Goal: Task Accomplishment & Management: Complete application form

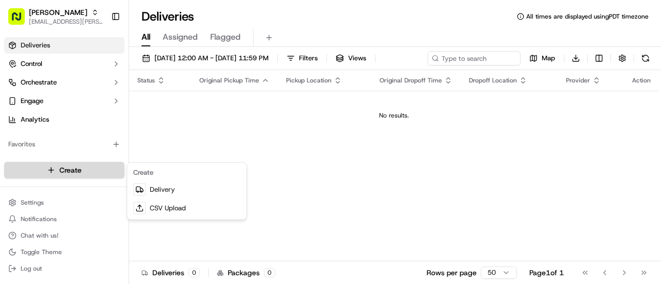
click at [95, 166] on html "Starbird [EMAIL_ADDRESS][PERSON_NAME][DOMAIN_NAME] Toggle Sidebar Deliveries Co…" at bounding box center [330, 142] width 661 height 284
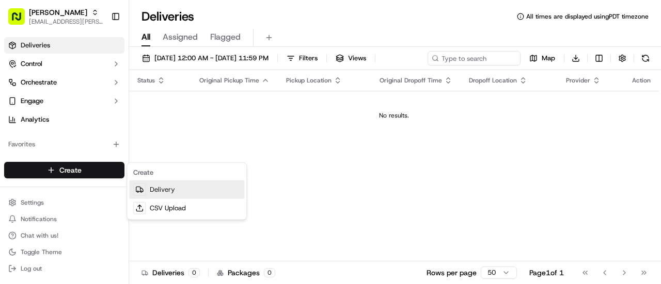
click at [162, 187] on link "Delivery" at bounding box center [186, 190] width 115 height 19
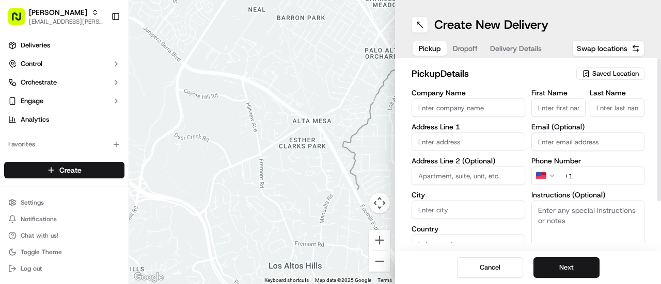
click at [605, 74] on span "Saved Location" at bounding box center [615, 73] width 46 height 9
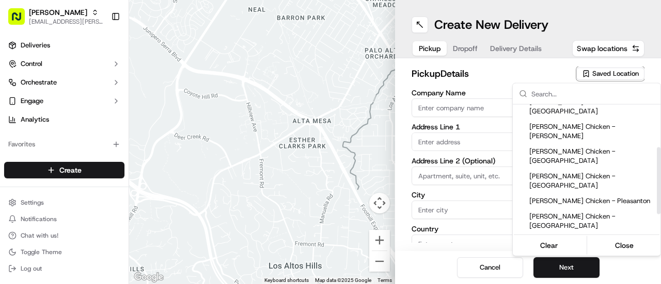
scroll to position [98, 0]
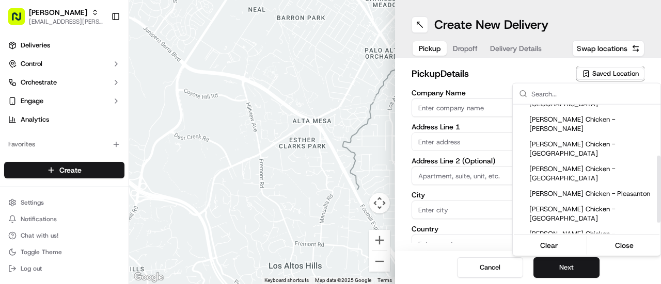
drag, startPoint x: 659, startPoint y: 149, endPoint x: 656, endPoint y: 200, distance: 51.2
click at [657, 200] on div "Suggestions" at bounding box center [659, 189] width 4 height 67
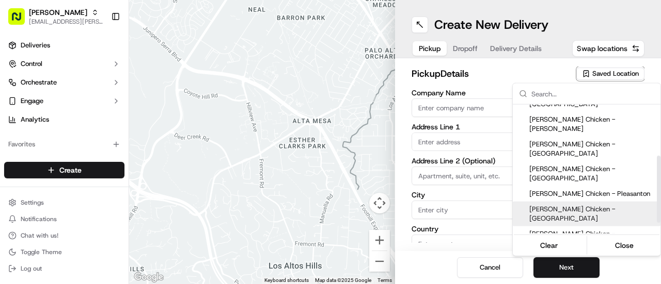
click at [602, 205] on span "[PERSON_NAME] Chicken - [GEOGRAPHIC_DATA]" at bounding box center [592, 214] width 127 height 19
type input "[PERSON_NAME] Chicken - [GEOGRAPHIC_DATA]"
type input "[STREET_ADDRESS][PERSON_NAME]"
type input "[GEOGRAPHIC_DATA]"
type input "US"
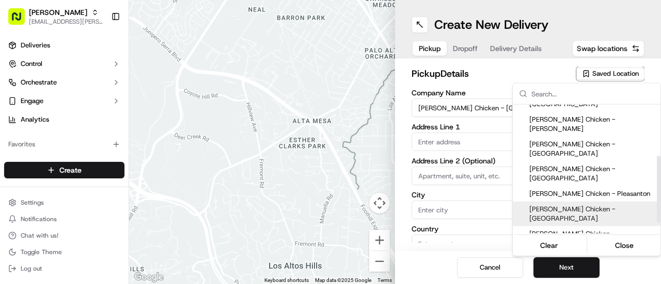
type input "CA"
type input "94107"
type input "Manny"
type input "[PERSON_NAME]"
type input "[PHONE_NUMBER]"
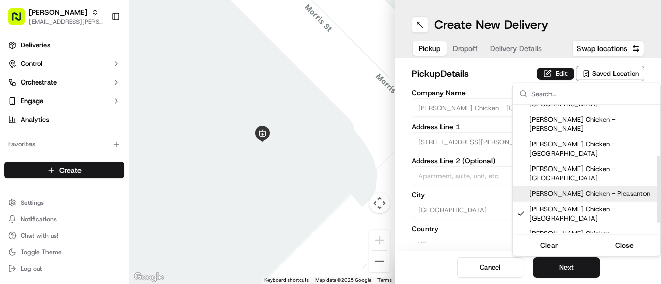
click at [551, 74] on html "Starbird [EMAIL_ADDRESS][PERSON_NAME][DOMAIN_NAME] Toggle Sidebar Deliveries Co…" at bounding box center [330, 142] width 661 height 284
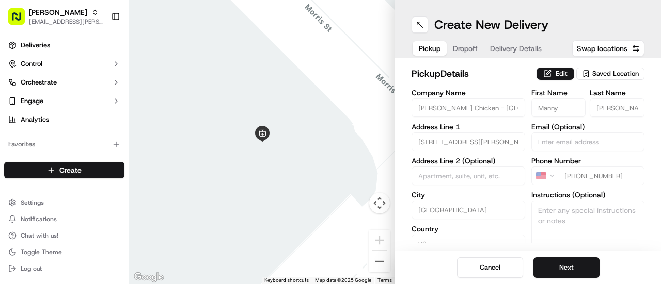
click at [551, 74] on button "Edit" at bounding box center [555, 74] width 38 height 12
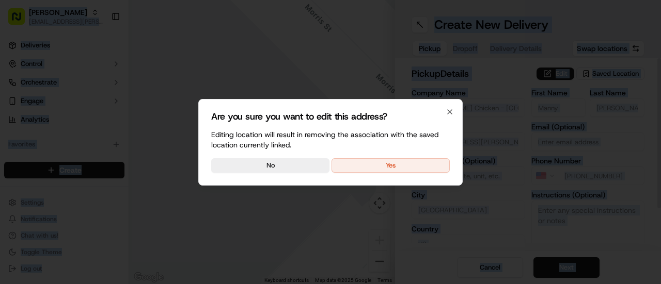
click at [551, 74] on div at bounding box center [330, 142] width 661 height 284
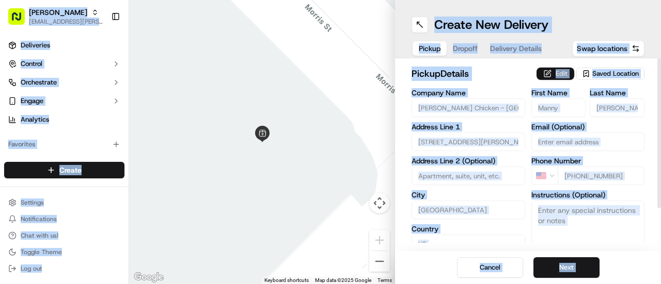
click at [549, 75] on button "Edit" at bounding box center [555, 74] width 38 height 12
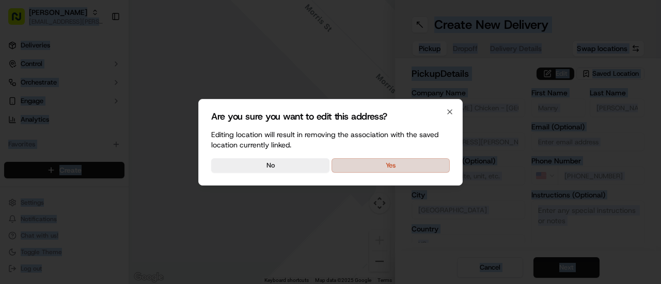
click at [385, 167] on button "Yes" at bounding box center [390, 165] width 118 height 14
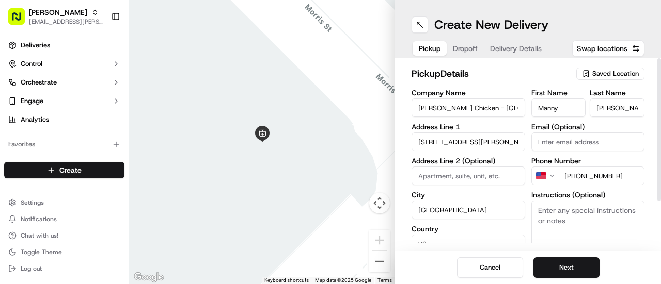
click at [576, 211] on textarea "Instructions (Optional)" at bounding box center [588, 239] width 114 height 77
type textarea "Picking up order from Cater Cow. This is a cloud kitchen."
click at [576, 268] on button "Next" at bounding box center [566, 268] width 66 height 21
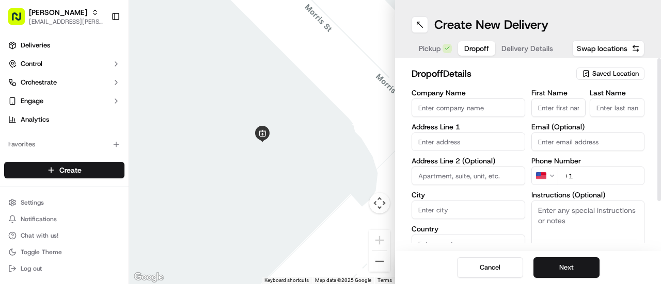
click at [473, 113] on input "Company Name" at bounding box center [468, 108] width 114 height 19
type input "Humane"
type input "[STREET_ADDRESS][PERSON_NAME]"
type input "[GEOGRAPHIC_DATA]"
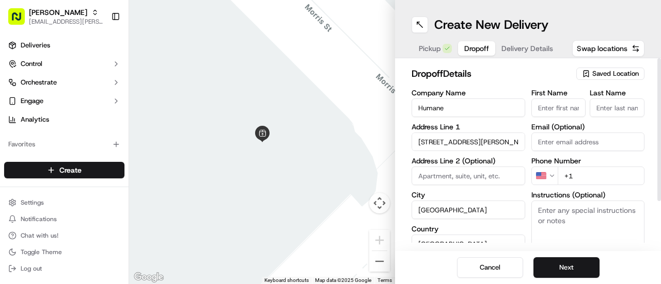
type input "CA"
type input "94103"
type input "[PERSON_NAME]"
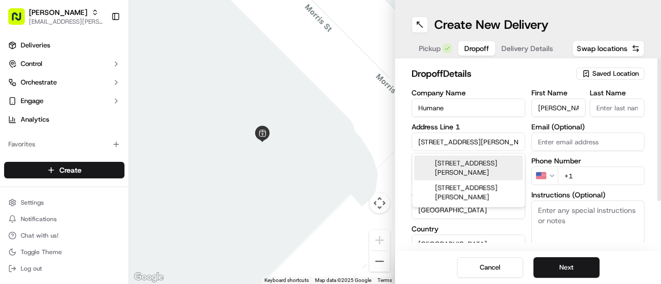
click at [471, 165] on div "[STREET_ADDRESS][PERSON_NAME]" at bounding box center [468, 168] width 108 height 25
type input "[STREET_ADDRESS][PERSON_NAME]"
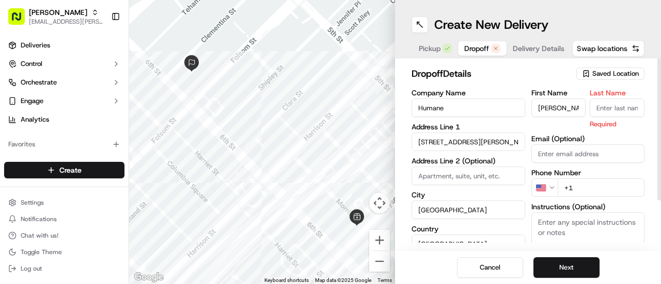
click at [617, 111] on input "Last Name" at bounding box center [616, 108] width 55 height 19
type input "[PERSON_NAME]"
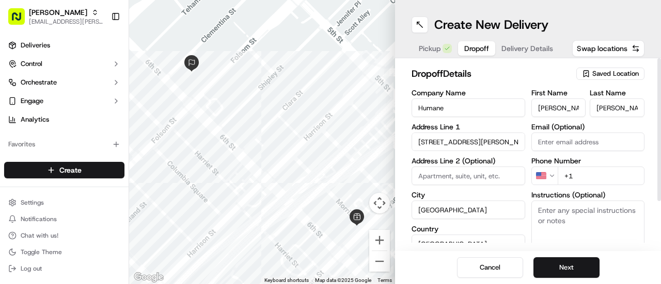
click at [598, 175] on input "+1" at bounding box center [600, 176] width 87 height 19
paste input "[PHONE_NUMBER]"
type input "[PHONE_NUMBER]"
click at [578, 218] on textarea "Instructions (Optional)" at bounding box center [588, 239] width 114 height 77
paste textarea "Call customer directly if you're running late."
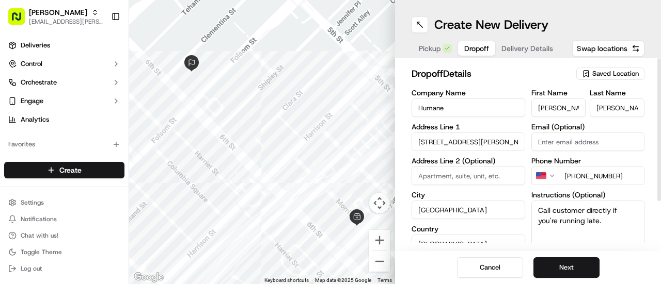
scroll to position [3, 0]
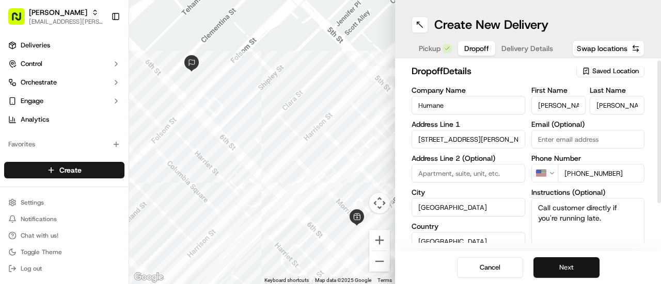
type textarea "Call customer directly if you're running late."
click at [563, 267] on button "Next" at bounding box center [566, 268] width 66 height 21
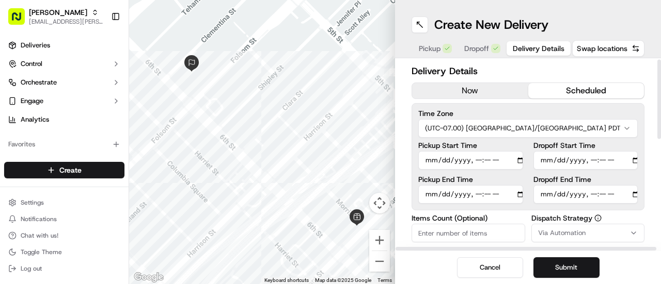
click at [573, 83] on button "scheduled" at bounding box center [586, 90] width 116 height 15
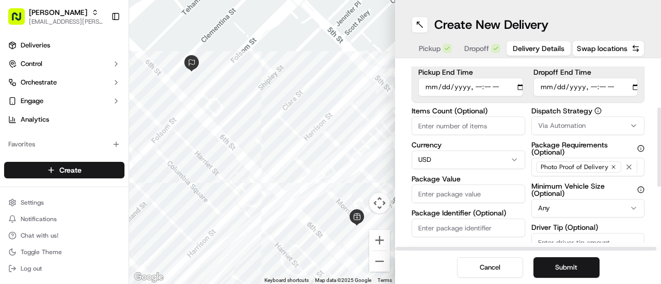
drag, startPoint x: 660, startPoint y: 95, endPoint x: 660, endPoint y: 145, distance: 49.6
click at [660, 145] on div at bounding box center [659, 147] width 4 height 79
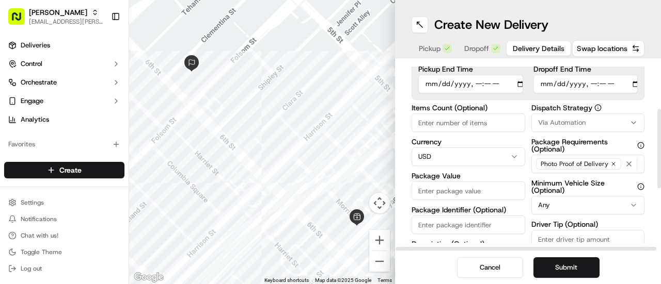
click at [589, 116] on button "Via Automation" at bounding box center [588, 123] width 114 height 19
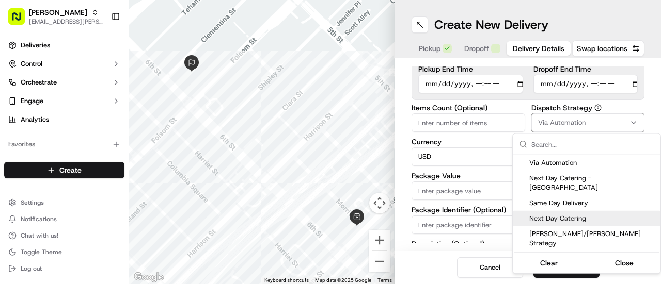
click at [575, 211] on div "Next Day Catering" at bounding box center [587, 218] width 148 height 15
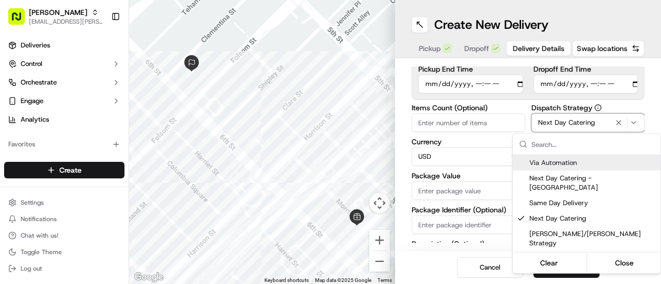
click at [573, 19] on html "Starbird [EMAIL_ADDRESS][PERSON_NAME][DOMAIN_NAME] Toggle Sidebar Deliveries Co…" at bounding box center [330, 142] width 661 height 284
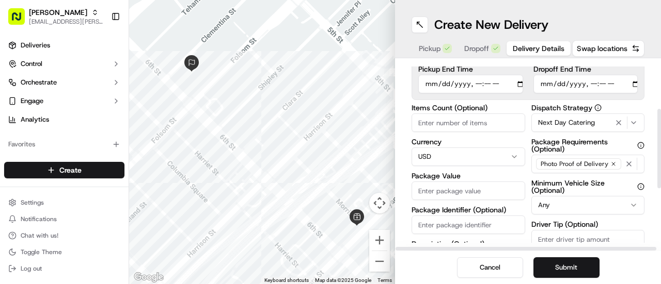
click at [443, 125] on input "Items Count (Optional)" at bounding box center [468, 123] width 114 height 19
type input "12"
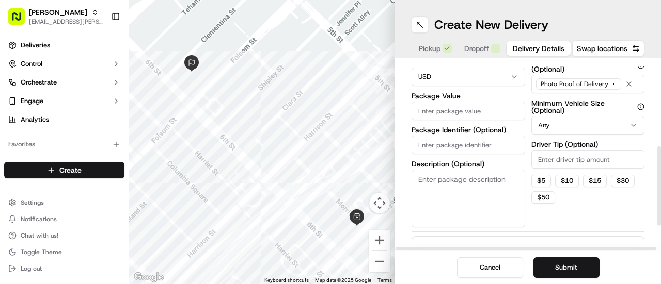
drag, startPoint x: 660, startPoint y: 124, endPoint x: 660, endPoint y: 160, distance: 35.6
click at [660, 160] on div at bounding box center [659, 186] width 4 height 79
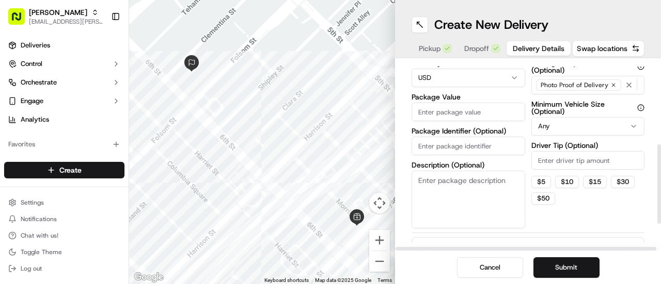
click at [435, 114] on input "Package Value" at bounding box center [468, 112] width 114 height 19
type input "8"
type input "843.82"
click at [558, 161] on input "Driver Tip (Optional)" at bounding box center [588, 160] width 114 height 19
type input "43.73"
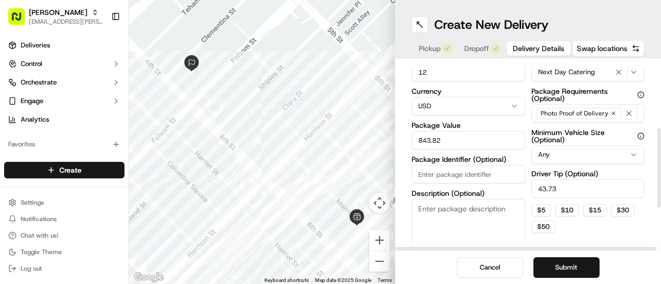
scroll to position [166, 0]
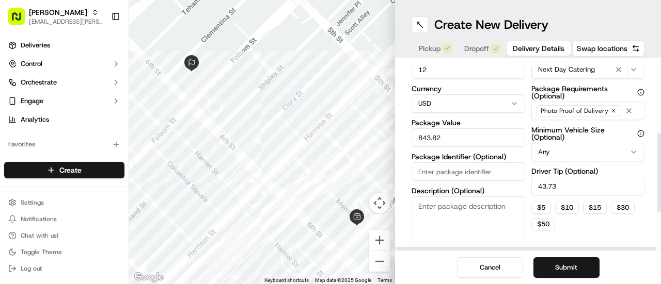
drag, startPoint x: 660, startPoint y: 167, endPoint x: 660, endPoint y: 155, distance: 11.4
click at [660, 155] on div at bounding box center [659, 172] width 4 height 79
click at [467, 172] on input "Package Identifier (Optional)" at bounding box center [468, 172] width 114 height 19
paste input "269616"
type input "269616"
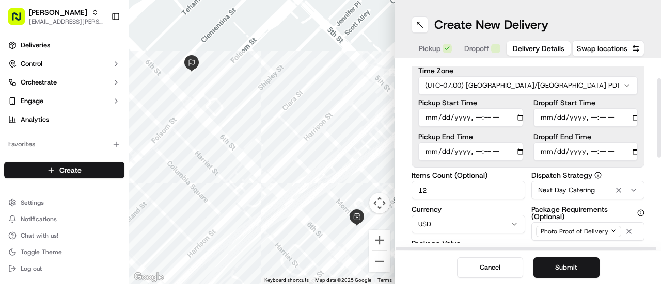
scroll to position [40, 0]
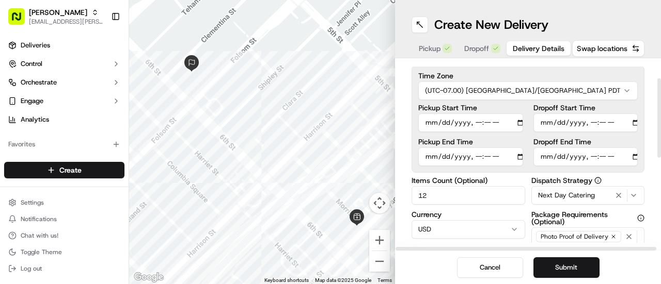
drag, startPoint x: 660, startPoint y: 169, endPoint x: 660, endPoint y: 113, distance: 56.3
click at [660, 113] on div at bounding box center [659, 117] width 4 height 79
click at [635, 159] on input "Dropoff End Time" at bounding box center [585, 157] width 105 height 19
type input "[DATE]T11:40"
click at [648, 30] on div "Create New Delivery Pickup Dropoff Delivery Details Swap locations" at bounding box center [528, 29] width 266 height 58
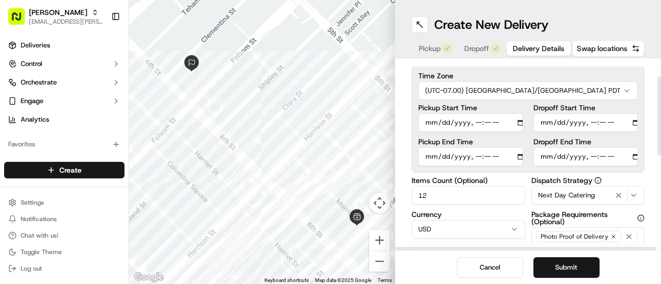
click at [635, 122] on input "Dropoff Start Time" at bounding box center [585, 123] width 105 height 19
type input "[DATE]T11:10"
click at [649, 106] on div "Delivery Details now scheduled Time Zone (UTC-07.00) [GEOGRAPHIC_DATA]/[GEOGRAP…" at bounding box center [528, 154] width 266 height 193
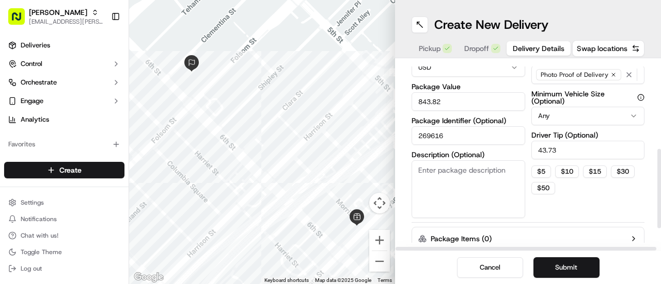
scroll to position [236, 0]
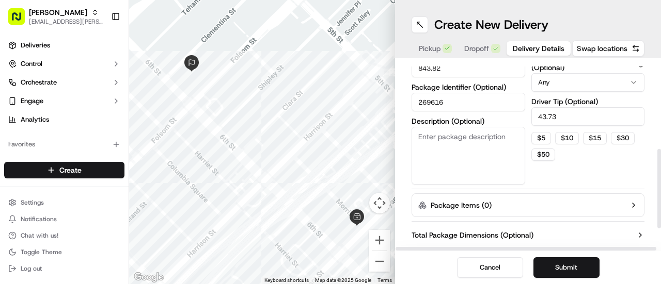
drag, startPoint x: 660, startPoint y: 117, endPoint x: 660, endPoint y: 205, distance: 88.3
click at [660, 205] on div at bounding box center [659, 188] width 4 height 79
click at [569, 274] on button "Submit" at bounding box center [566, 268] width 66 height 21
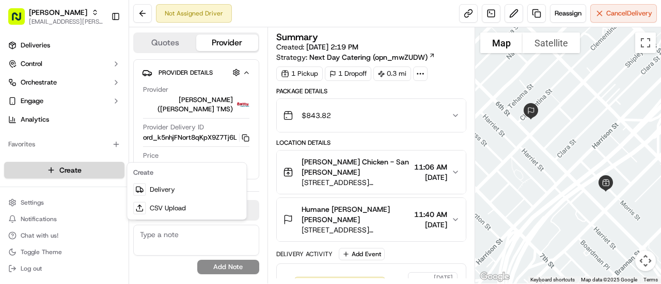
click at [94, 169] on html "Starbird [EMAIL_ADDRESS][PERSON_NAME][DOMAIN_NAME] Toggle Sidebar Deliveries Co…" at bounding box center [330, 142] width 661 height 284
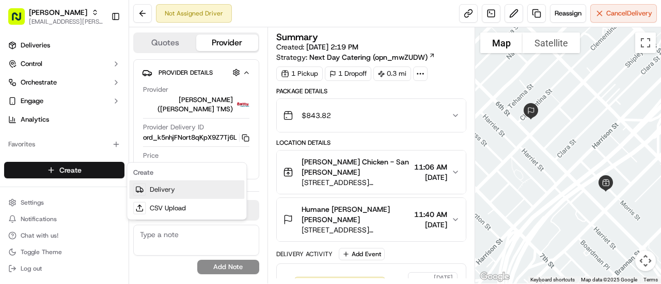
click at [151, 187] on link "Delivery" at bounding box center [186, 190] width 115 height 19
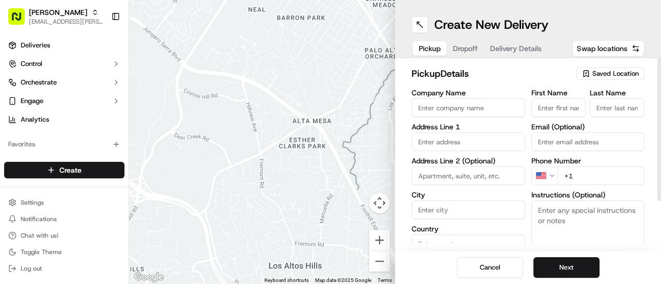
click at [617, 76] on span "Saved Location" at bounding box center [615, 73] width 46 height 9
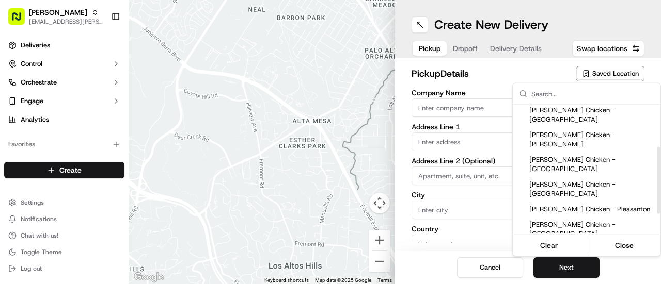
drag, startPoint x: 659, startPoint y: 133, endPoint x: 660, endPoint y: 179, distance: 45.9
click at [660, 179] on div "Suggestions" at bounding box center [659, 180] width 4 height 67
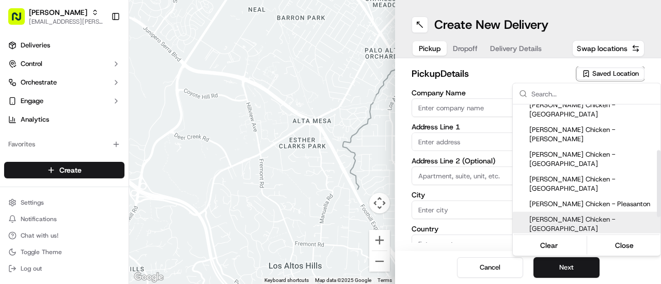
click at [580, 215] on span "[PERSON_NAME] Chicken - [GEOGRAPHIC_DATA]" at bounding box center [592, 224] width 127 height 19
type input "[PERSON_NAME] Chicken - [GEOGRAPHIC_DATA]"
type input "[STREET_ADDRESS][PERSON_NAME]"
type input "[GEOGRAPHIC_DATA]"
type input "US"
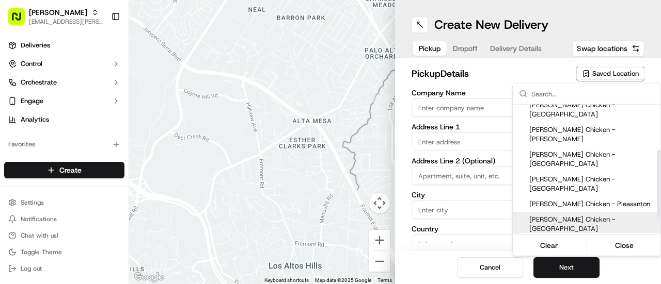
type input "CA"
type input "94107"
type input "Manny"
type input "[PERSON_NAME]"
type input "[PHONE_NUMBER]"
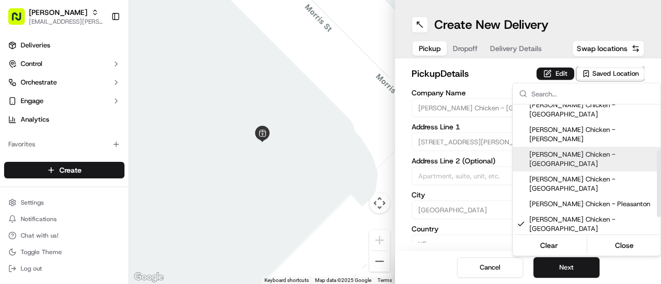
click at [556, 71] on html "Starbird [EMAIL_ADDRESS][PERSON_NAME][DOMAIN_NAME] Toggle Sidebar Deliveries Co…" at bounding box center [330, 142] width 661 height 284
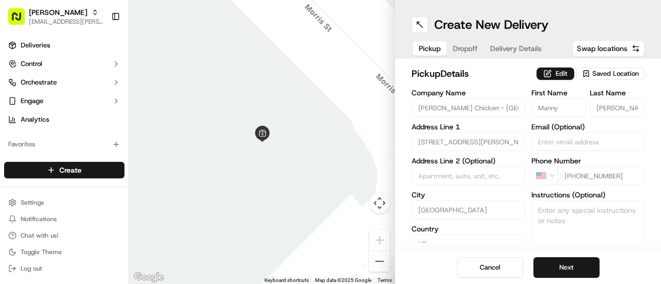
click at [556, 71] on button "Edit" at bounding box center [555, 74] width 38 height 12
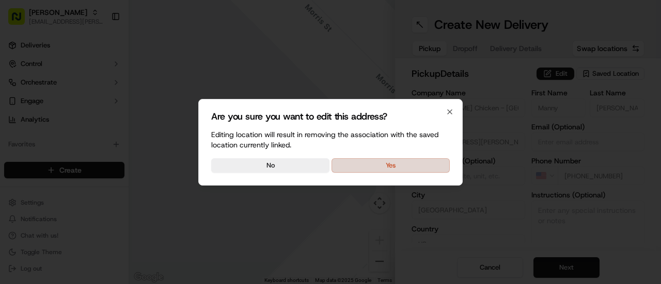
click at [397, 167] on button "Yes" at bounding box center [390, 165] width 118 height 14
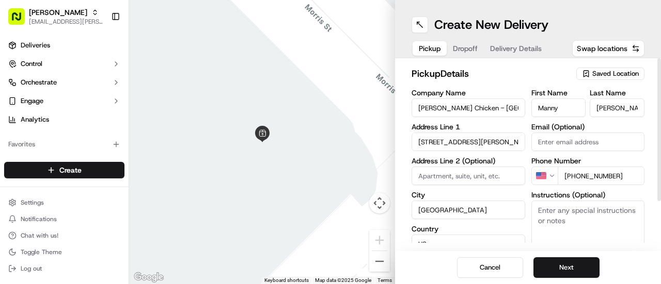
click at [573, 215] on textarea "Instructions (Optional)" at bounding box center [588, 239] width 114 height 77
type textarea "Picking up order from Cater Cow. This is a cloud kitchen."
click at [578, 275] on button "Next" at bounding box center [566, 268] width 66 height 21
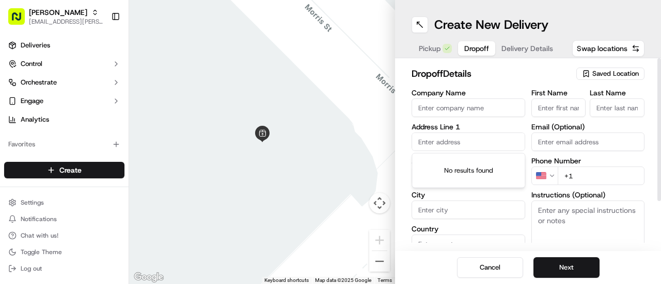
click at [451, 139] on input "text" at bounding box center [468, 142] width 114 height 19
paste input "[STREET_ADDRESS][PERSON_NAME]"
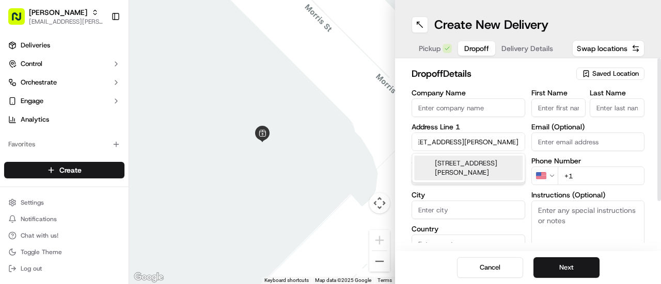
click at [457, 166] on div "[STREET_ADDRESS][PERSON_NAME]" at bounding box center [468, 168] width 108 height 25
type input "[STREET_ADDRESS][PERSON_NAME]"
type input "200"
type input "[GEOGRAPHIC_DATA]"
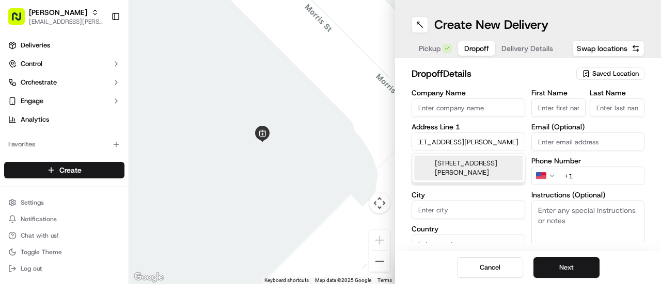
type input "CA"
type input "94107"
type input "[STREET_ADDRESS][PERSON_NAME]"
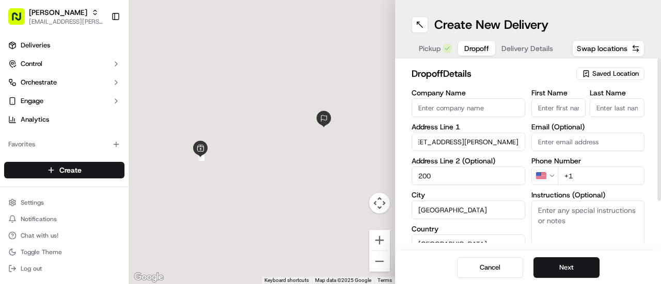
scroll to position [0, 0]
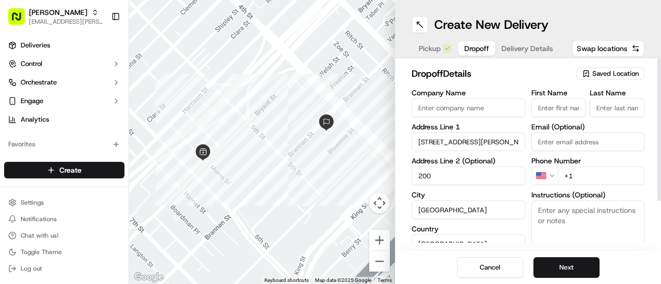
click at [448, 108] on input "Company Name" at bounding box center [468, 108] width 114 height 19
type input "Double Fine"
click at [550, 104] on input "First Name" at bounding box center [558, 108] width 55 height 19
type input "[PERSON_NAME]"
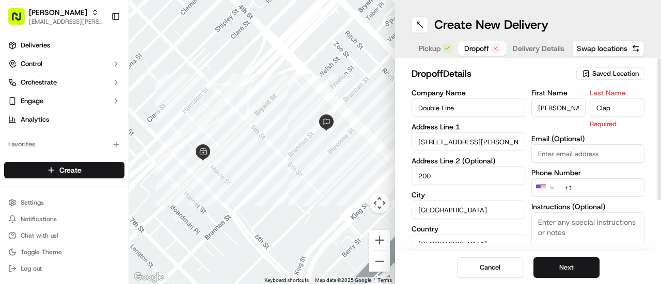
type input "Clap"
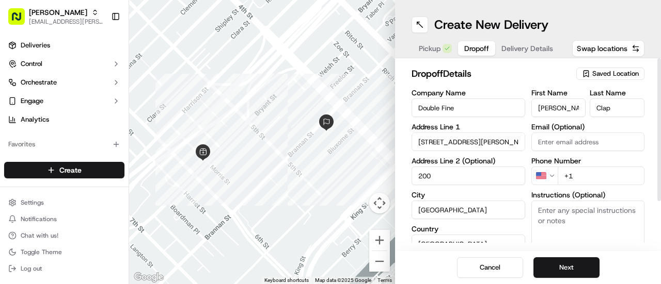
click at [588, 176] on input "+1" at bounding box center [600, 176] width 87 height 19
paste input "[PHONE_NUMBER]"
type input "[PHONE_NUMBER]"
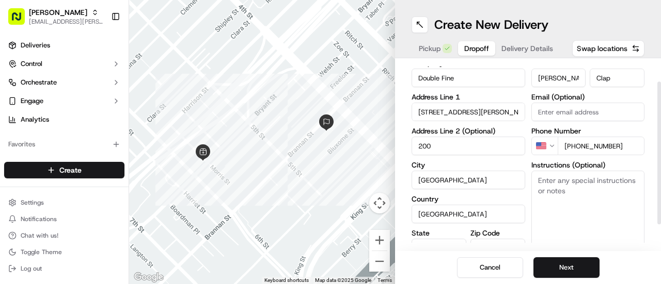
scroll to position [31, 0]
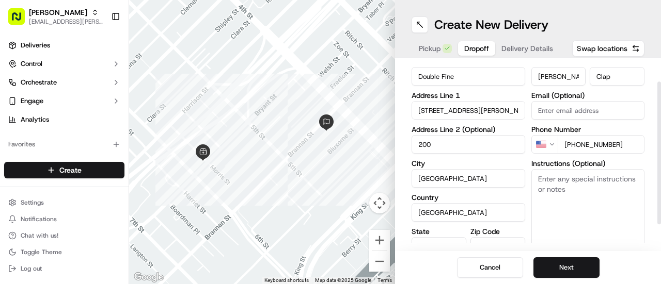
drag, startPoint x: 660, startPoint y: 95, endPoint x: 660, endPoint y: 120, distance: 25.3
click at [660, 120] on div at bounding box center [659, 153] width 4 height 143
click at [597, 186] on textarea "Instructions (Optional)" at bounding box center [588, 207] width 114 height 77
paste textarea "Call customer directly if you're running late."
type textarea "Call customer directly if you're running late."
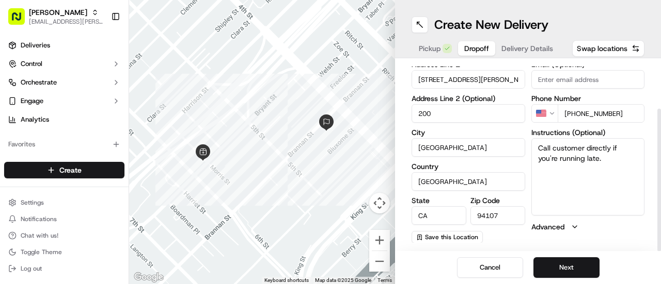
scroll to position [0, 0]
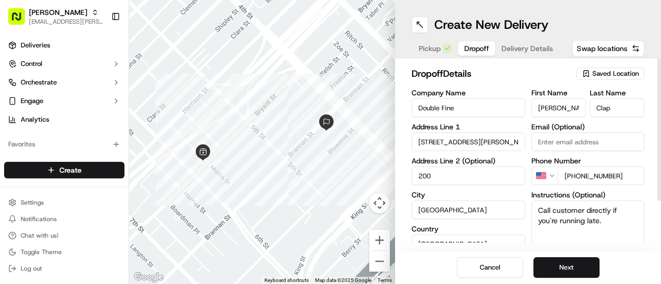
drag, startPoint x: 660, startPoint y: 146, endPoint x: 659, endPoint y: 112, distance: 34.1
click at [659, 112] on div at bounding box center [659, 129] width 4 height 143
click at [561, 262] on button "Next" at bounding box center [566, 268] width 66 height 21
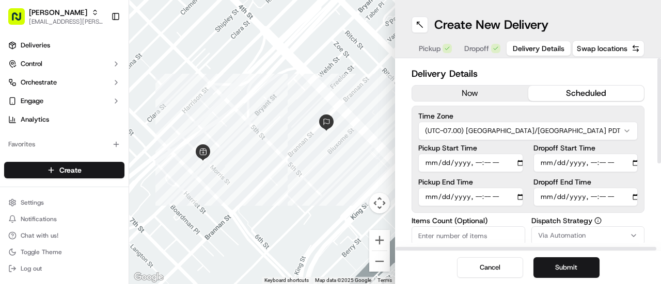
click at [574, 87] on button "scheduled" at bounding box center [586, 93] width 116 height 15
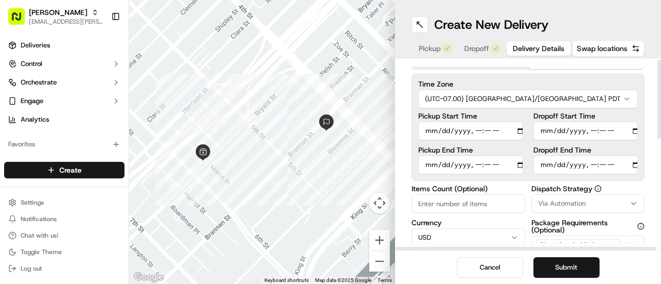
drag, startPoint x: 660, startPoint y: 74, endPoint x: 660, endPoint y: 89, distance: 15.5
click at [660, 89] on div at bounding box center [659, 99] width 4 height 79
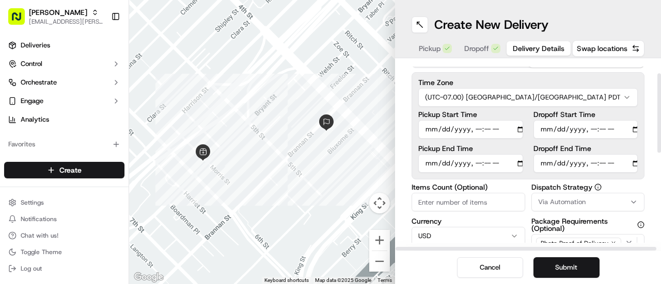
click at [636, 163] on input "Dropoff End Time" at bounding box center [585, 163] width 105 height 19
type input "[DATE]T12:25"
click at [650, 73] on div "Delivery Details now scheduled Time Zone (UTC-07.00) [GEOGRAPHIC_DATA]/[GEOGRAP…" at bounding box center [528, 154] width 266 height 193
click at [637, 129] on input "Dropoff Start Time" at bounding box center [585, 129] width 105 height 19
type input "[DATE]T11:55"
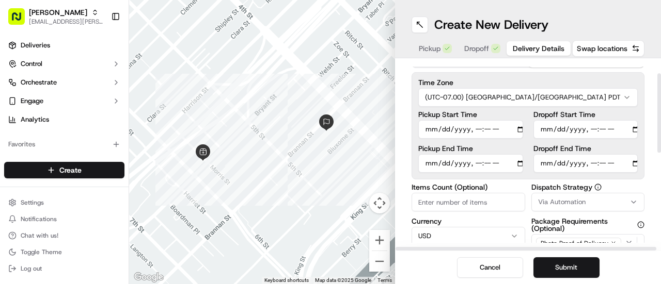
click at [654, 139] on div "Delivery Details now scheduled Time Zone (UTC-07.00) [GEOGRAPHIC_DATA]/[GEOGRAP…" at bounding box center [528, 154] width 266 height 193
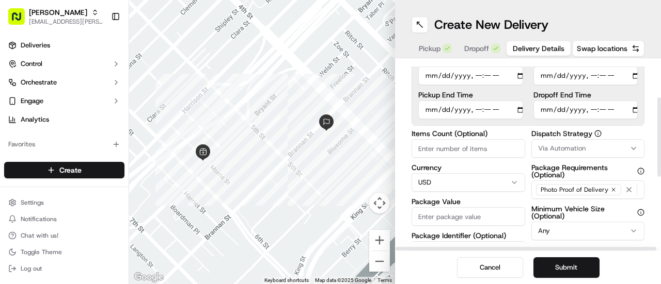
scroll to position [117, 0]
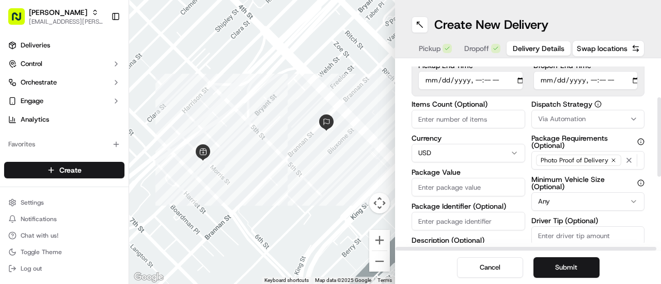
drag, startPoint x: 660, startPoint y: 88, endPoint x: 660, endPoint y: 125, distance: 37.2
click at [660, 125] on div at bounding box center [659, 137] width 4 height 79
click at [449, 119] on input "Items Count (Optional)" at bounding box center [468, 119] width 114 height 19
type input "26"
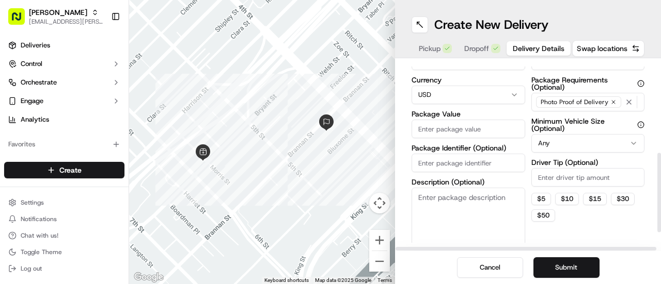
scroll to position [211, 0]
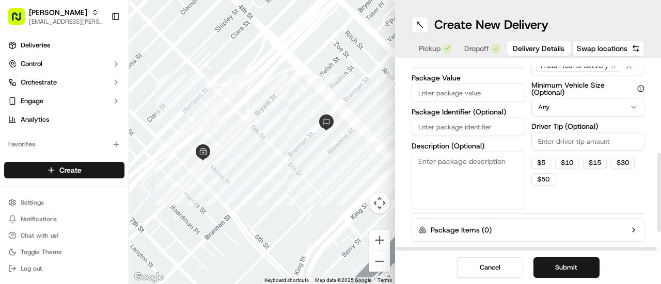
drag, startPoint x: 660, startPoint y: 116, endPoint x: 660, endPoint y: 158, distance: 42.3
click at [660, 158] on div at bounding box center [659, 192] width 4 height 79
click at [460, 93] on input "Package Value" at bounding box center [468, 93] width 114 height 19
type input "378.72"
click at [564, 141] on input "Driver Tip (Optional)" at bounding box center [588, 141] width 114 height 19
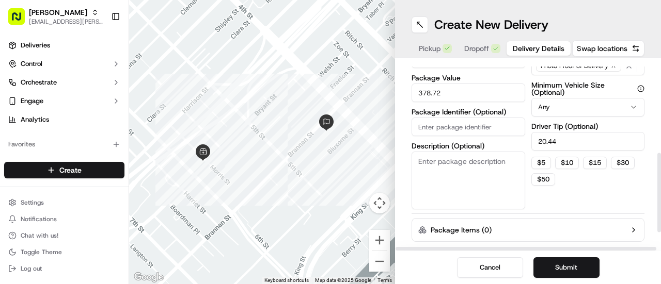
type input "20.44"
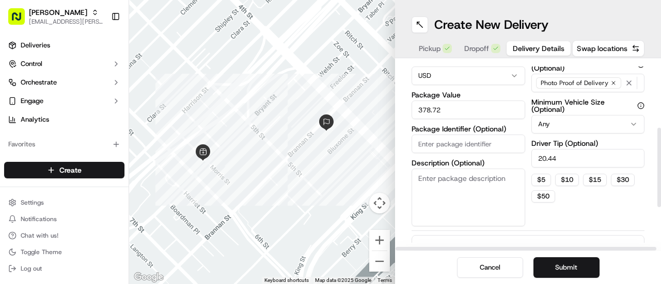
scroll to position [255, 0]
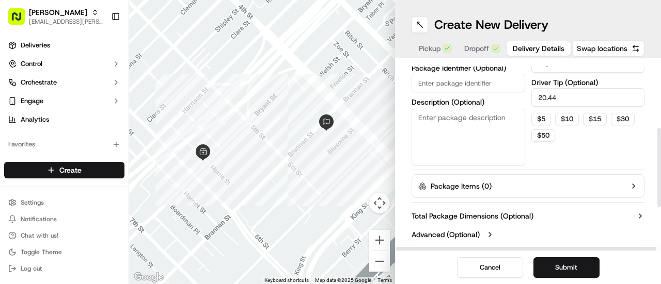
drag, startPoint x: 660, startPoint y: 159, endPoint x: 660, endPoint y: 199, distance: 39.2
click at [660, 199] on div at bounding box center [659, 167] width 4 height 79
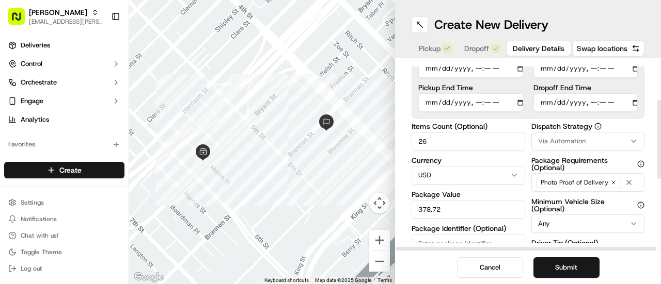
scroll to position [93, 0]
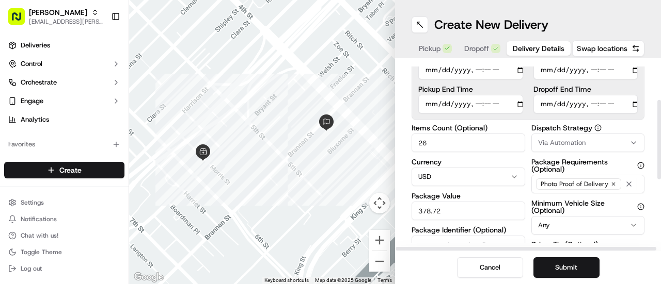
drag, startPoint x: 660, startPoint y: 210, endPoint x: 660, endPoint y: 138, distance: 72.3
click at [660, 138] on div at bounding box center [659, 139] width 4 height 79
click at [555, 265] on button "Submit" at bounding box center [566, 268] width 66 height 21
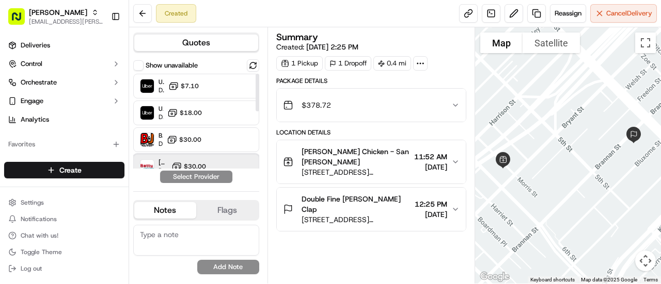
click at [214, 164] on div "[PERSON_NAME] ([PERSON_NAME] TMS) Dropoff ETA - $30.00" at bounding box center [196, 166] width 126 height 25
click at [202, 179] on button "Assign Provider" at bounding box center [195, 177] width 73 height 12
